Goal: Information Seeking & Learning: Learn about a topic

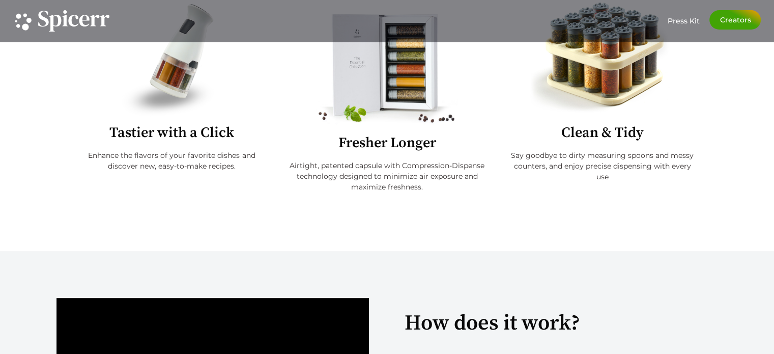
scroll to position [356, 0]
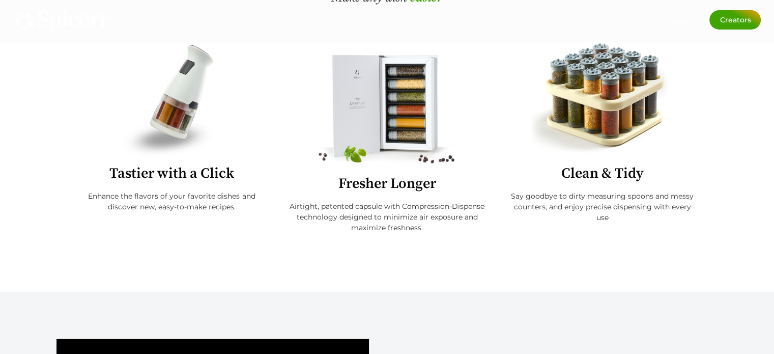
click at [201, 127] on img at bounding box center [171, 99] width 99 height 115
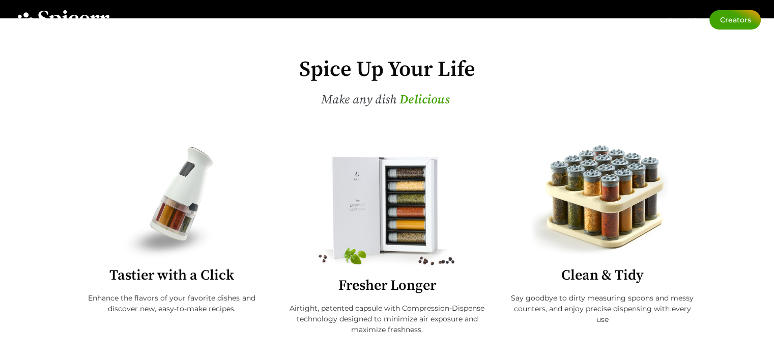
click at [193, 144] on img at bounding box center [171, 201] width 99 height 115
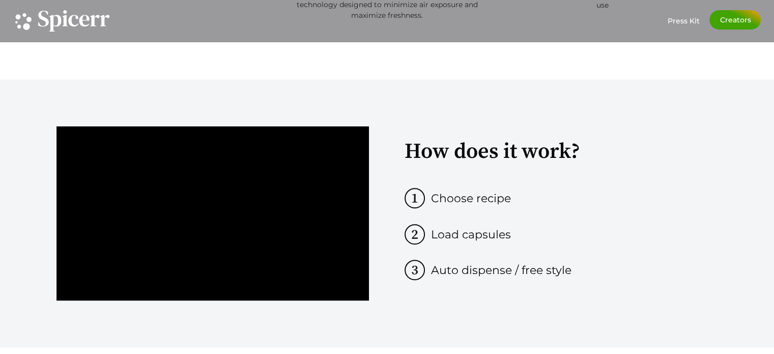
scroll to position [520, 0]
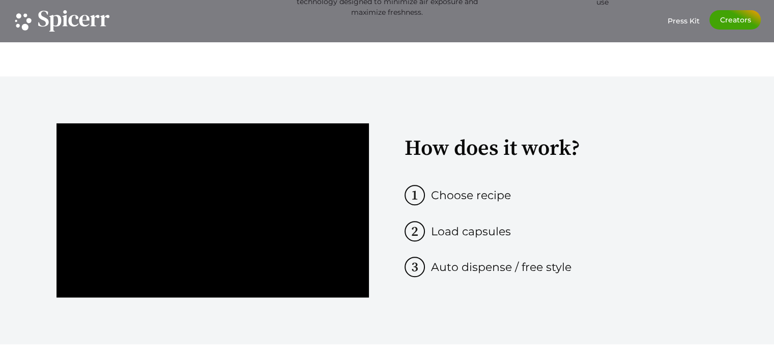
click at [462, 196] on span "Choose recipe" at bounding box center [471, 195] width 80 height 14
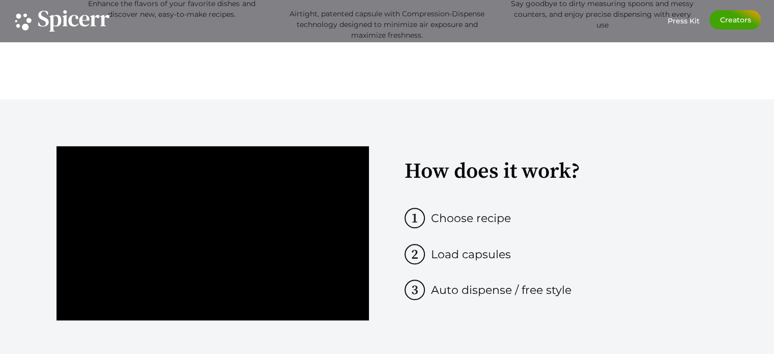
scroll to position [368, 0]
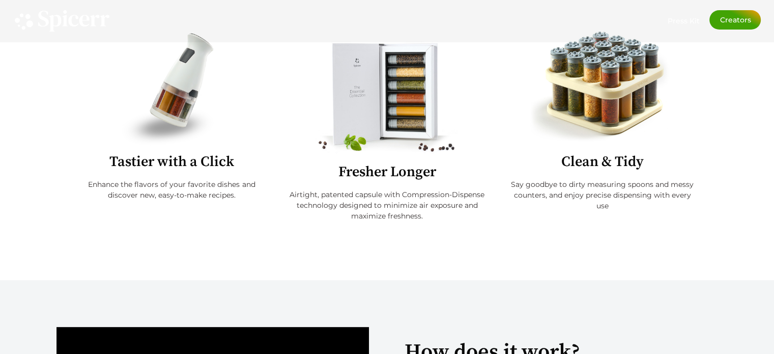
click at [225, 155] on h2 "Tastier with a Click" at bounding box center [172, 162] width 190 height 14
click at [201, 171] on div "Tastier with a Click Enhance the flavors of your favorite dishes and discover n…" at bounding box center [172, 138] width 221 height 214
click at [171, 155] on h2 "Tastier with a Click" at bounding box center [172, 162] width 190 height 14
click at [185, 127] on img at bounding box center [171, 88] width 99 height 115
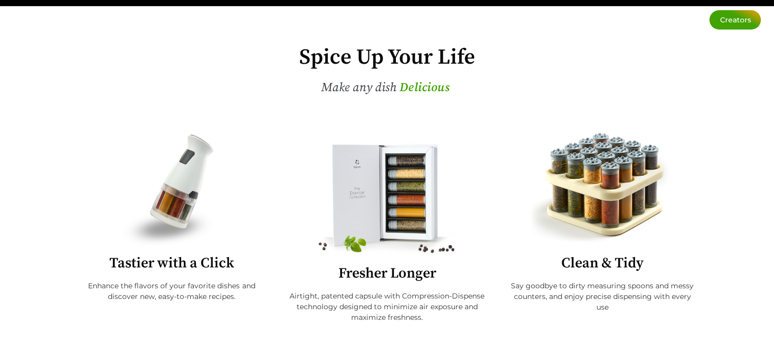
scroll to position [266, 0]
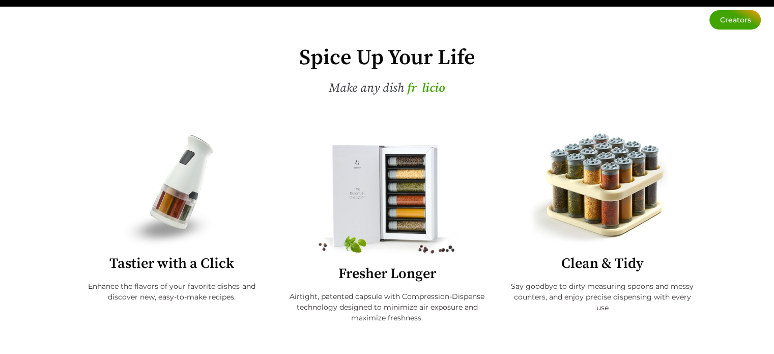
click at [214, 201] on img at bounding box center [171, 189] width 99 height 115
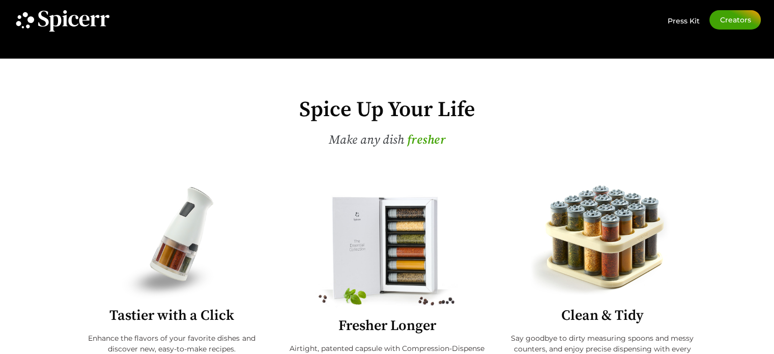
scroll to position [215, 0]
